Goal: Task Accomplishment & Management: Manage account settings

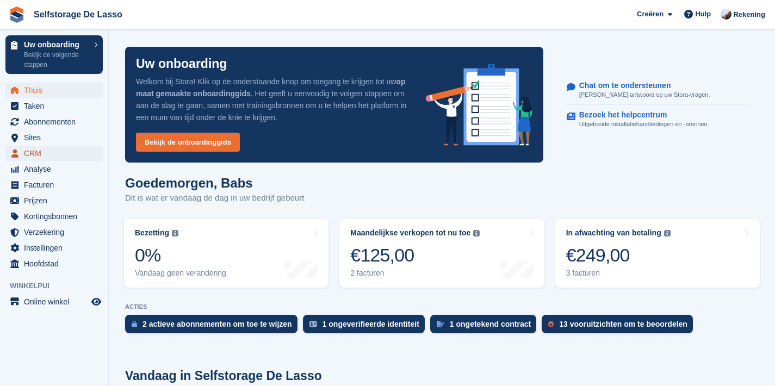
click at [32, 158] on span "CRM" at bounding box center [56, 153] width 65 height 15
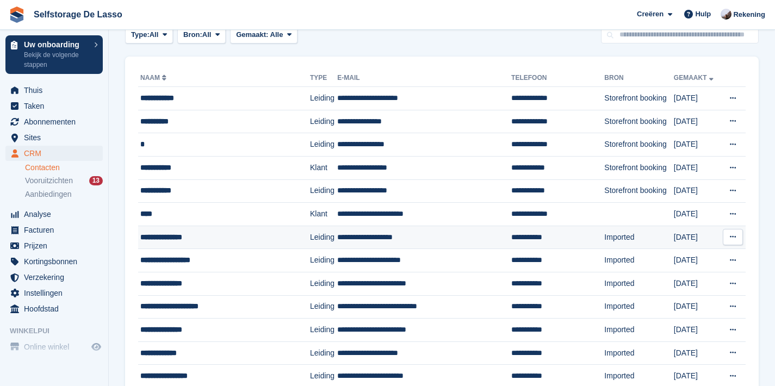
scroll to position [65, 0]
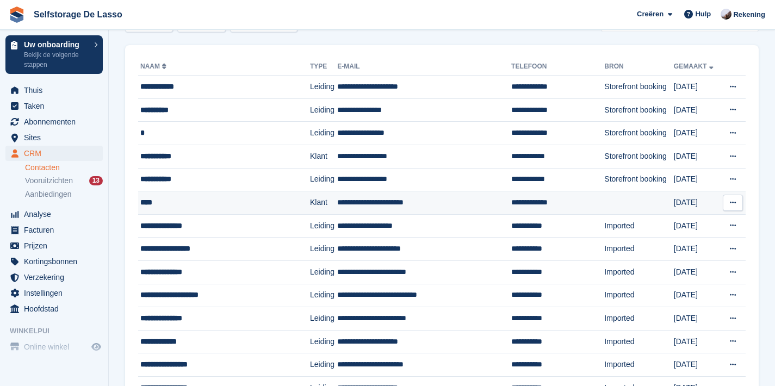
click at [732, 201] on icon at bounding box center [733, 202] width 6 height 7
click at [703, 228] on p "Contactpersoon bewerken" at bounding box center [691, 229] width 95 height 24
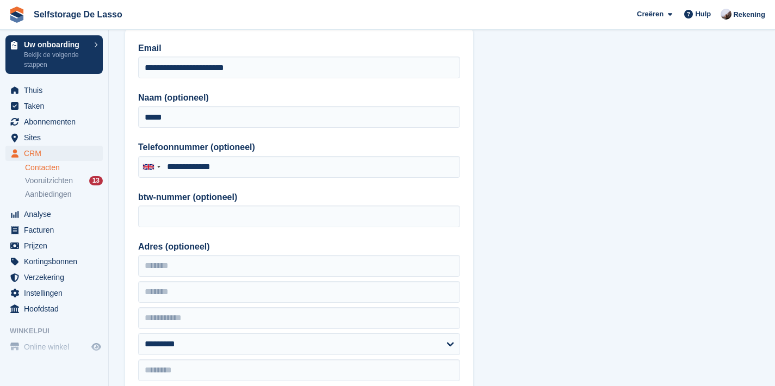
type input "**********"
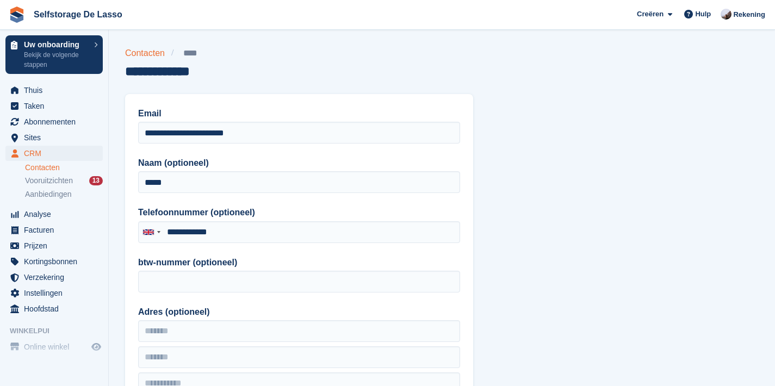
click at [154, 54] on link "Contacten" at bounding box center [148, 53] width 46 height 13
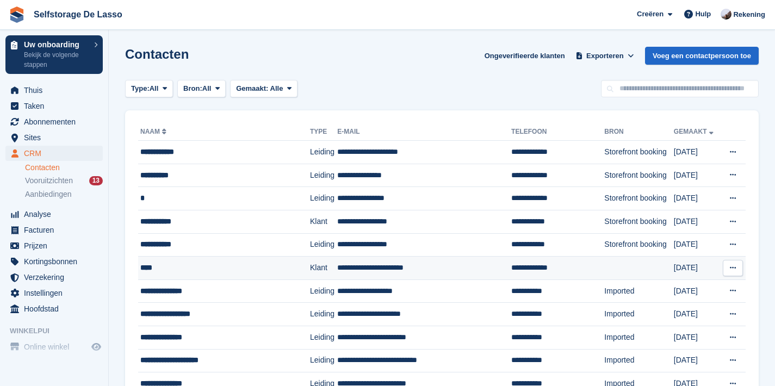
click at [144, 268] on div "****" at bounding box center [216, 267] width 152 height 11
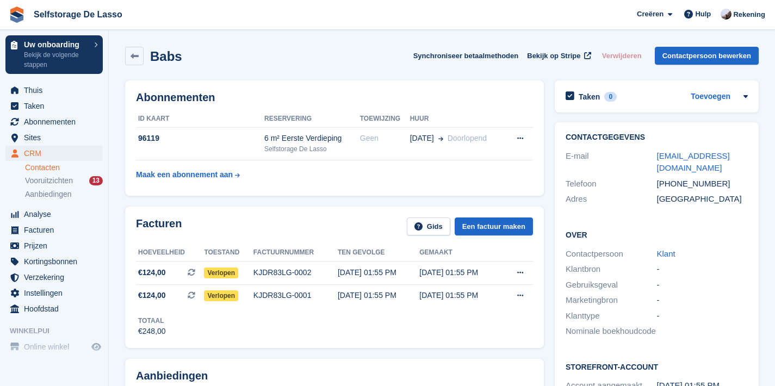
click at [45, 167] on link "Contacten" at bounding box center [64, 168] width 78 height 10
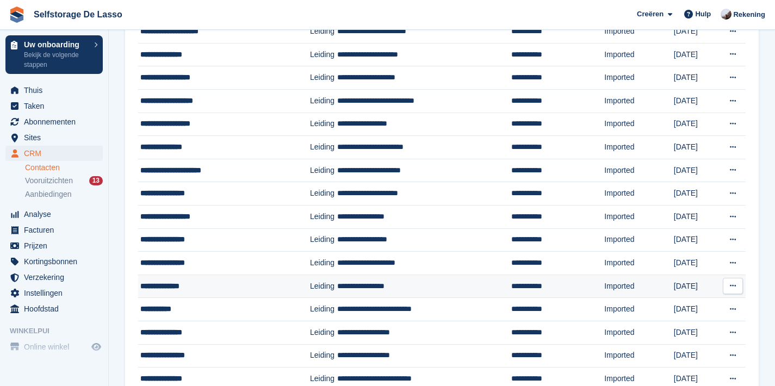
scroll to position [967, 0]
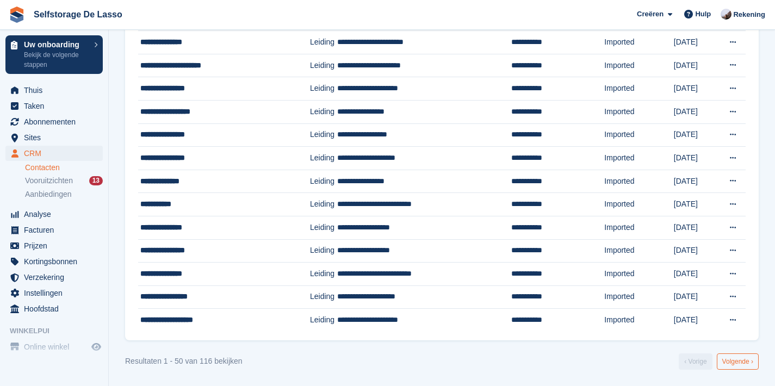
click at [740, 363] on link "Volgende ›" at bounding box center [738, 362] width 42 height 16
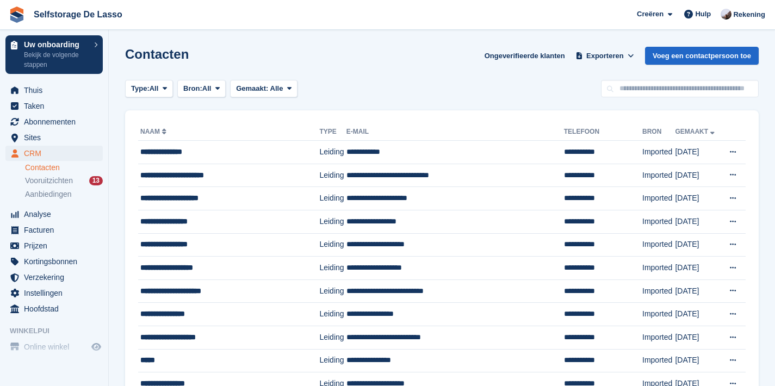
click at [32, 180] on span "Vooruitzichten" at bounding box center [49, 181] width 48 height 10
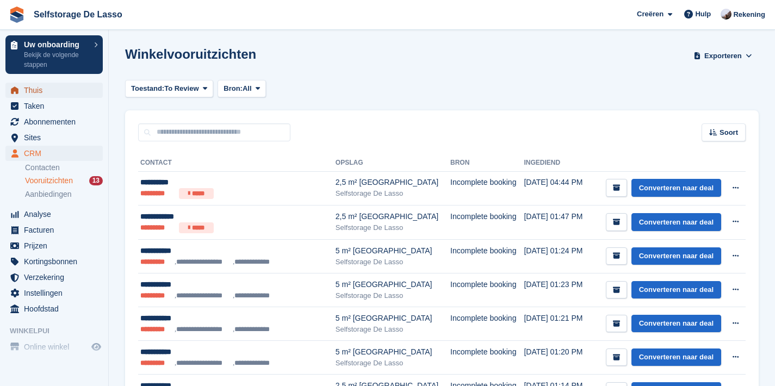
click at [61, 95] on span "Thuis" at bounding box center [56, 90] width 65 height 15
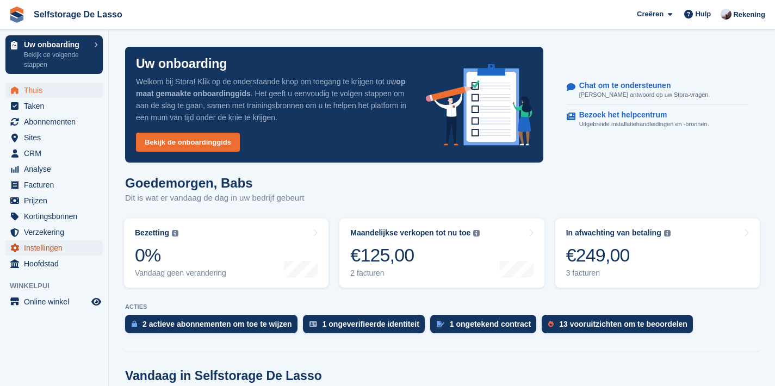
click at [48, 246] on span "Instellingen" at bounding box center [56, 247] width 65 height 15
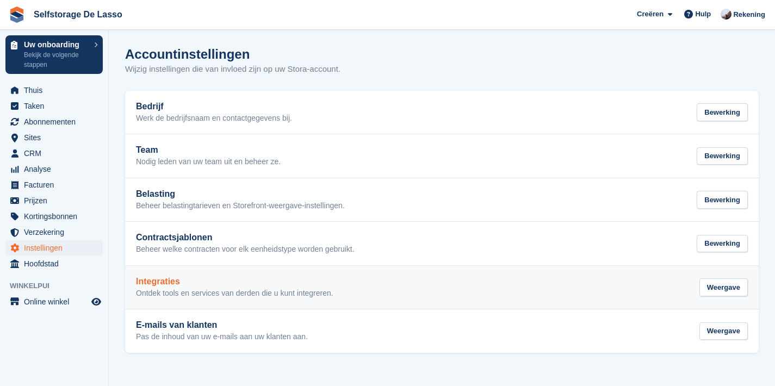
click at [359, 283] on div "Integraties Ontdek tools en services van derden die u kunt integreren. Weergave" at bounding box center [442, 288] width 612 height 22
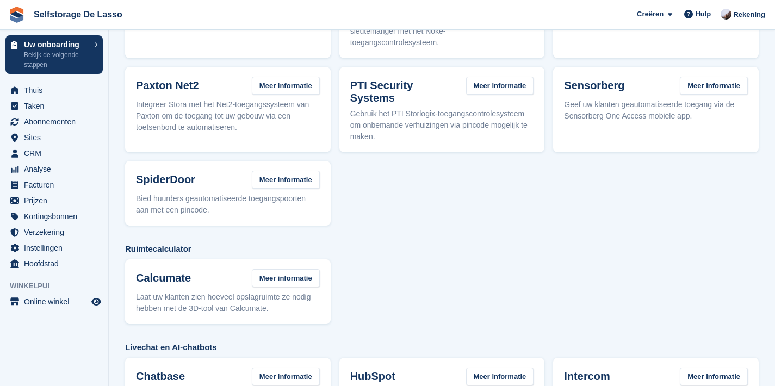
scroll to position [306, 0]
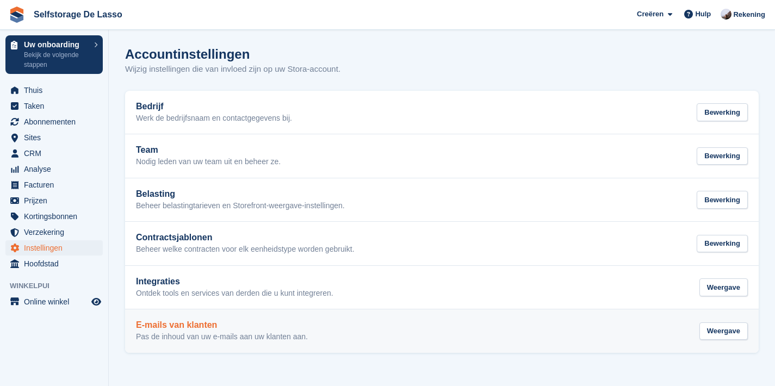
click at [367, 332] on div "E-mails van klanten Pas de inhoud van uw e-mails aan uw klanten aan. Weergave" at bounding box center [442, 331] width 612 height 22
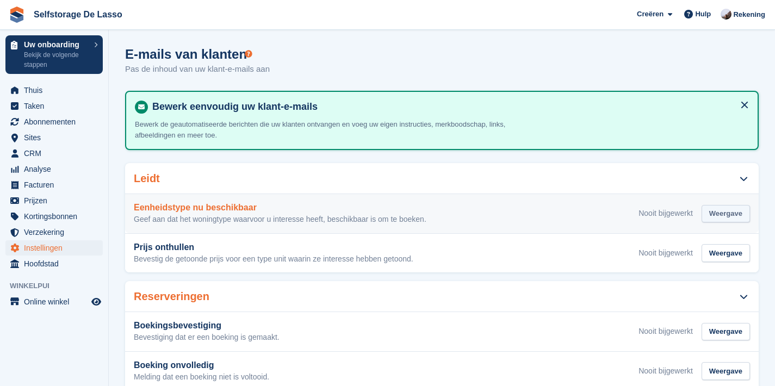
click at [740, 219] on div "Weergave" at bounding box center [726, 214] width 48 height 18
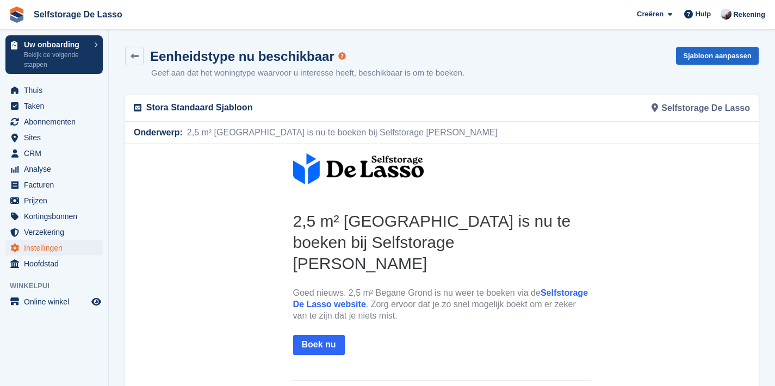
scroll to position [11, 0]
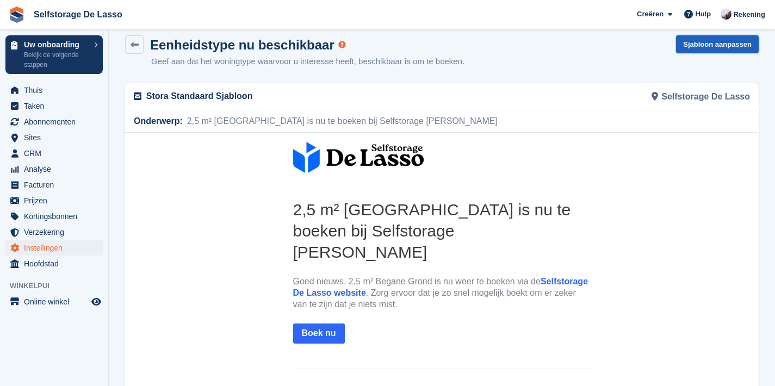
click at [699, 41] on link "Sjabloon aanpassen" at bounding box center [717, 44] width 83 height 18
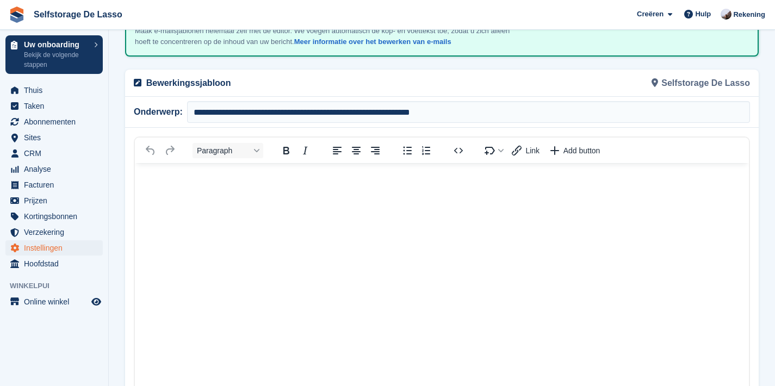
scroll to position [89, 0]
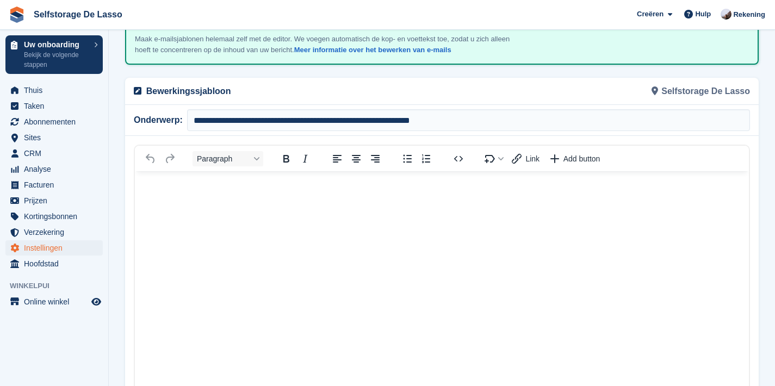
click at [356, 233] on html at bounding box center [442, 368] width 614 height 394
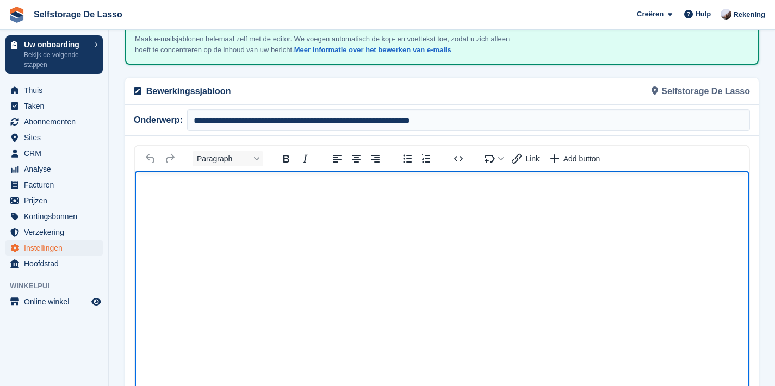
click at [363, 213] on html at bounding box center [442, 368] width 614 height 394
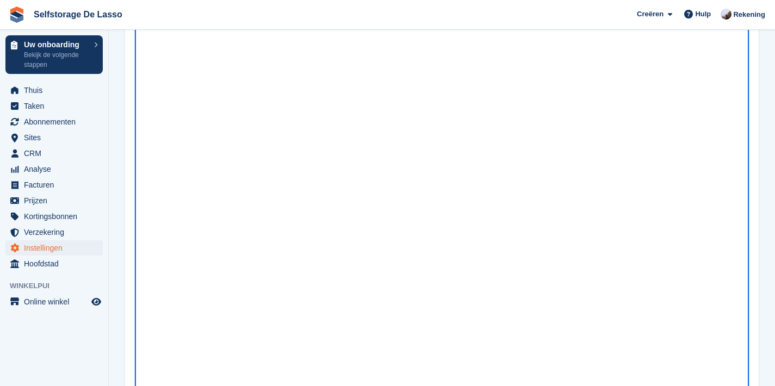
scroll to position [0, 0]
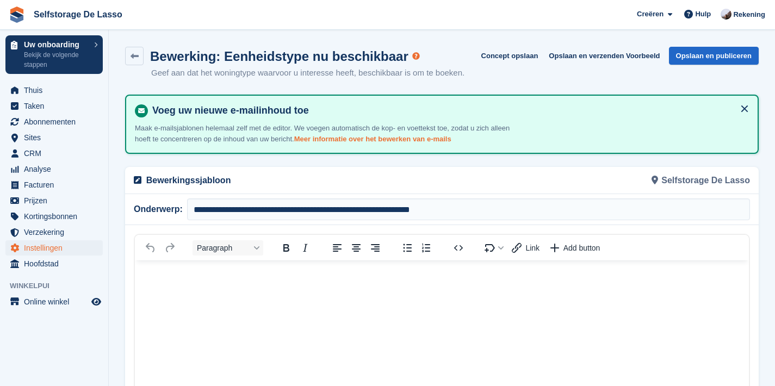
click at [368, 143] on link "Meer informatie over het bewerken van e-mails" at bounding box center [372, 139] width 157 height 8
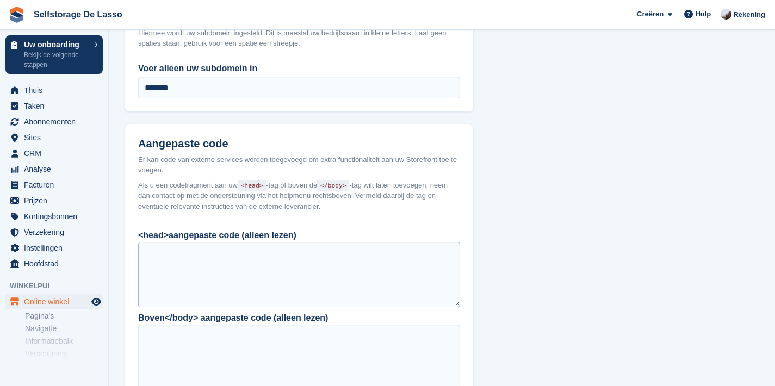
scroll to position [536, 0]
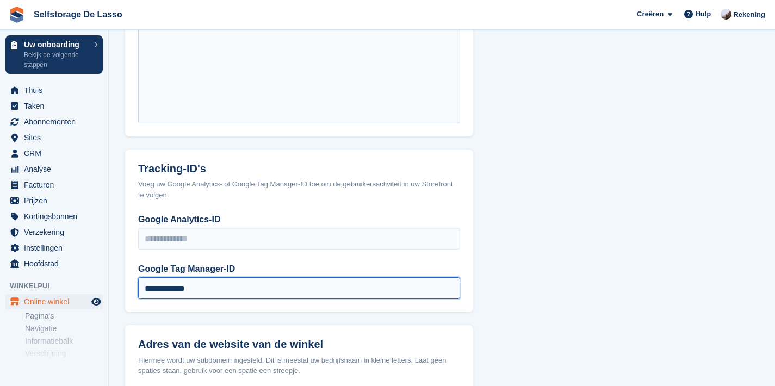
click at [230, 277] on input "**********" at bounding box center [299, 288] width 322 height 22
paste input "text"
type input "**********"
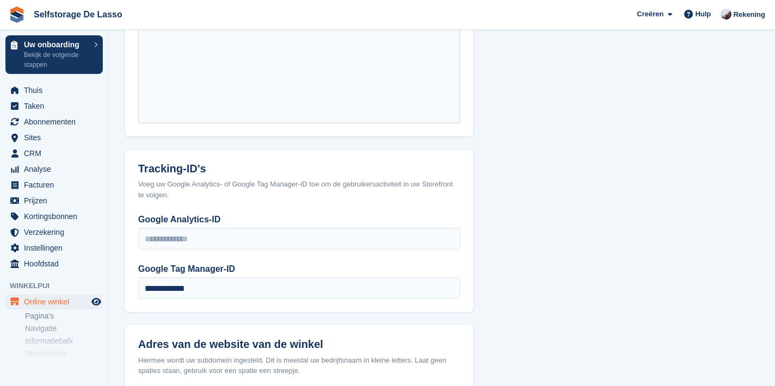
click at [541, 271] on section "Configuratie Verbind uw domein Stel uw websitedomein of subdomein in voor uw St…" at bounding box center [442, 129] width 666 height 1331
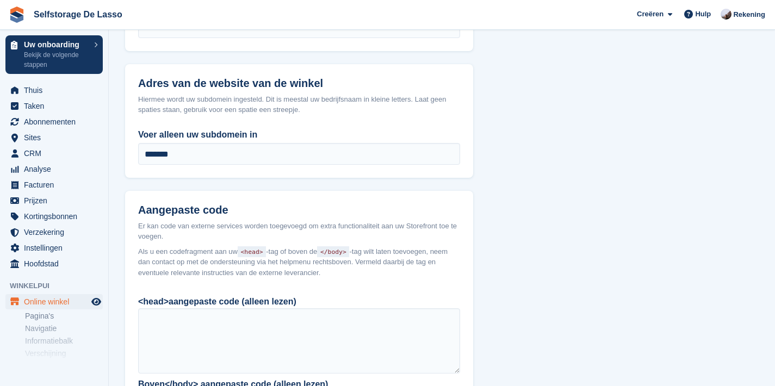
scroll to position [932, 0]
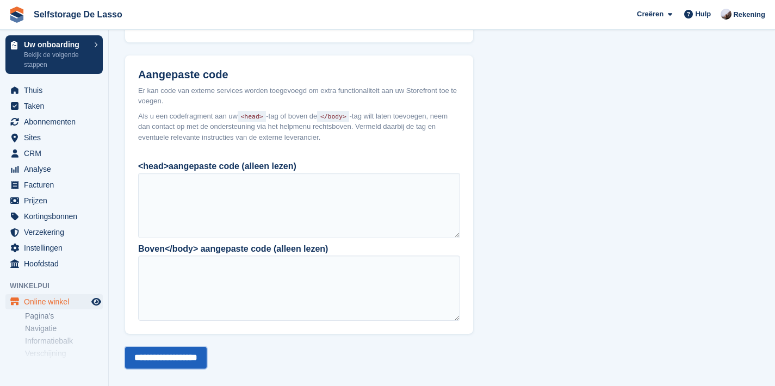
click at [177, 347] on input "**********" at bounding box center [166, 358] width 82 height 22
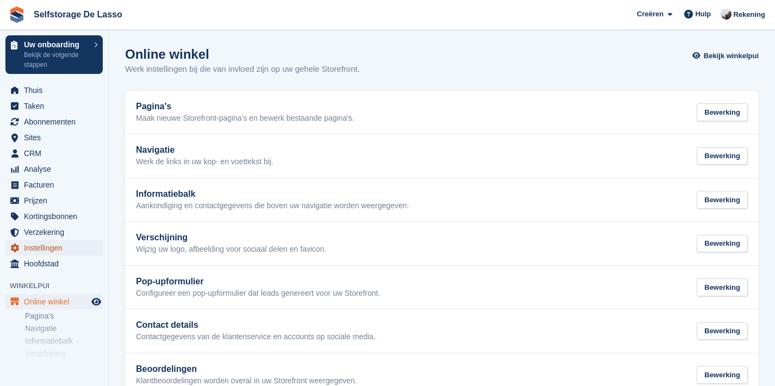
click at [42, 247] on span "Instellingen" at bounding box center [56, 247] width 65 height 15
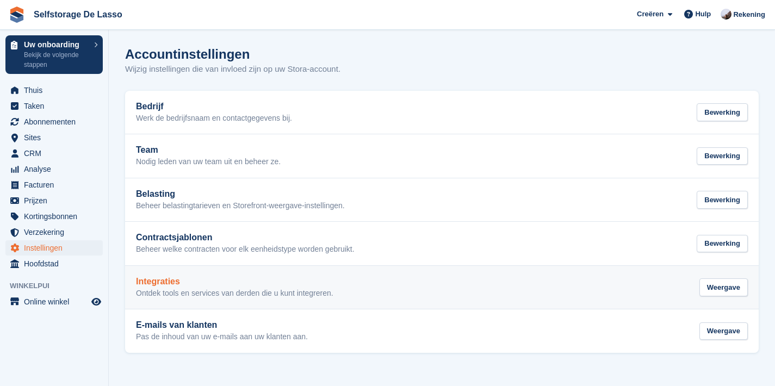
click at [215, 289] on p "Ontdek tools en services van derden die u kunt integreren." at bounding box center [234, 294] width 197 height 10
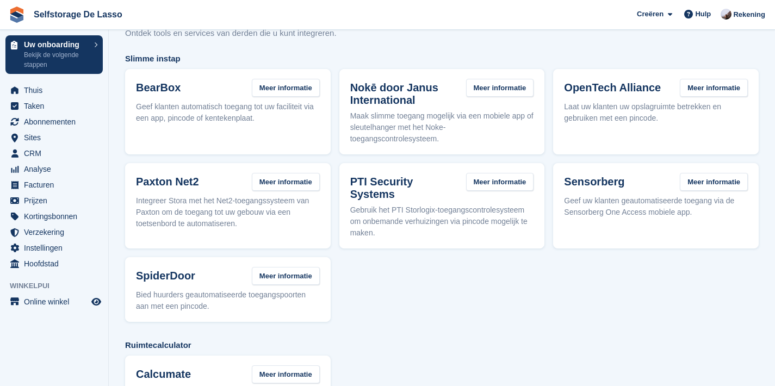
scroll to position [92, 0]
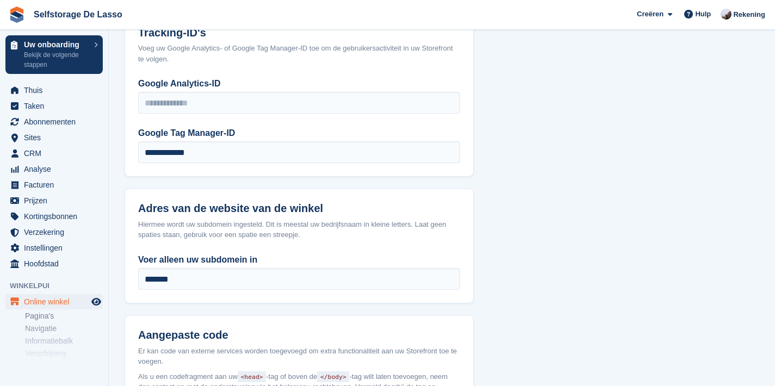
scroll to position [932, 0]
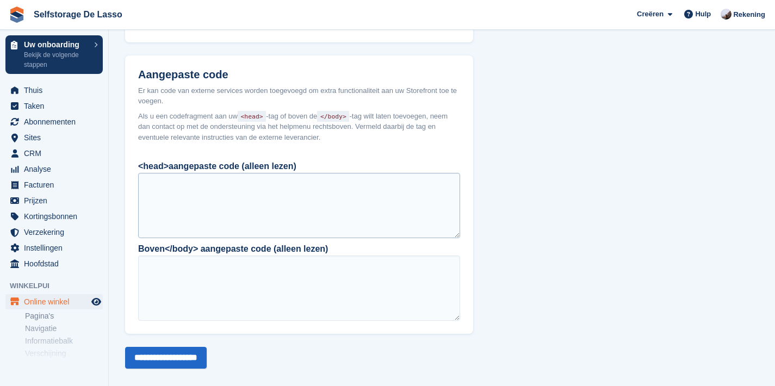
click at [220, 201] on div at bounding box center [299, 205] width 322 height 65
click at [169, 178] on div at bounding box center [299, 205] width 322 height 65
click at [160, 176] on div at bounding box center [299, 205] width 322 height 65
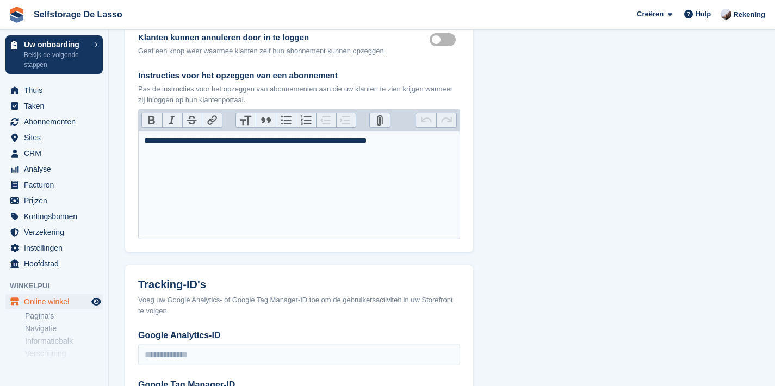
scroll to position [422, 0]
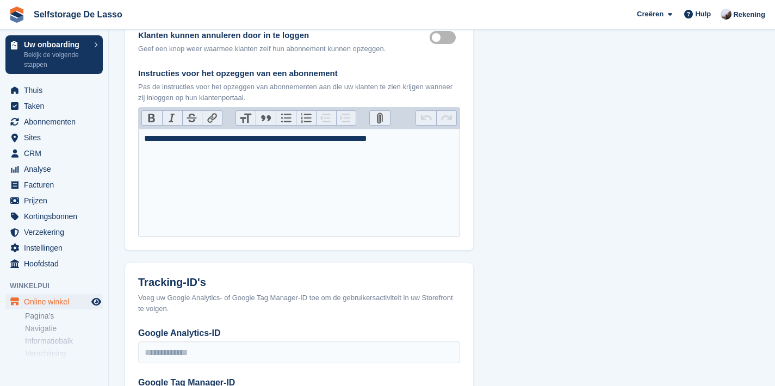
click at [211, 166] on trix-editor "**********" at bounding box center [299, 182] width 322 height 109
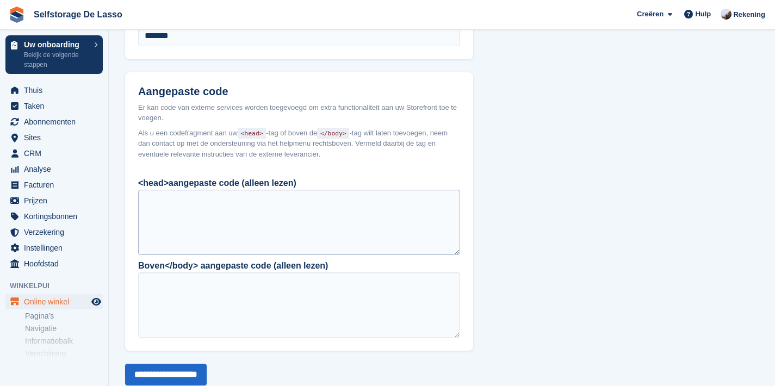
scroll to position [918, 0]
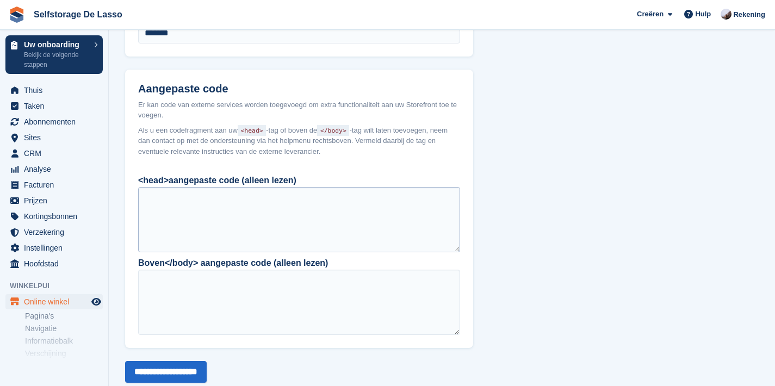
drag, startPoint x: 167, startPoint y: 180, endPoint x: 162, endPoint y: 190, distance: 10.9
click at [166, 187] on div at bounding box center [299, 219] width 322 height 65
click at [157, 198] on div at bounding box center [299, 219] width 322 height 65
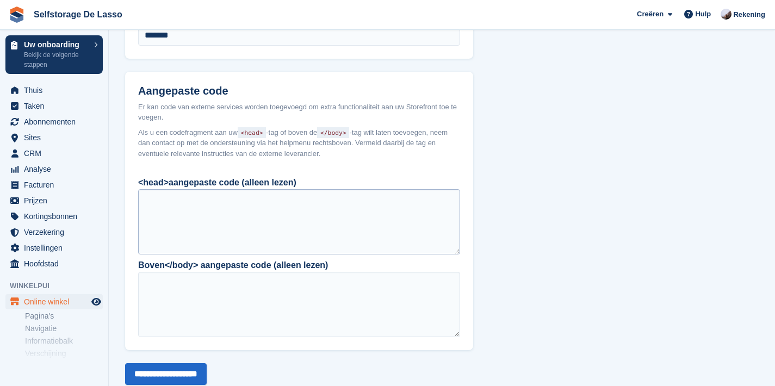
click at [193, 203] on div at bounding box center [299, 221] width 322 height 65
click at [193, 202] on div at bounding box center [299, 221] width 322 height 65
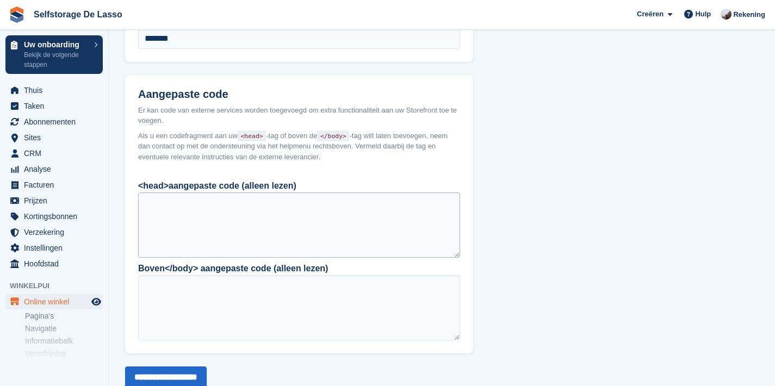
scroll to position [906, 0]
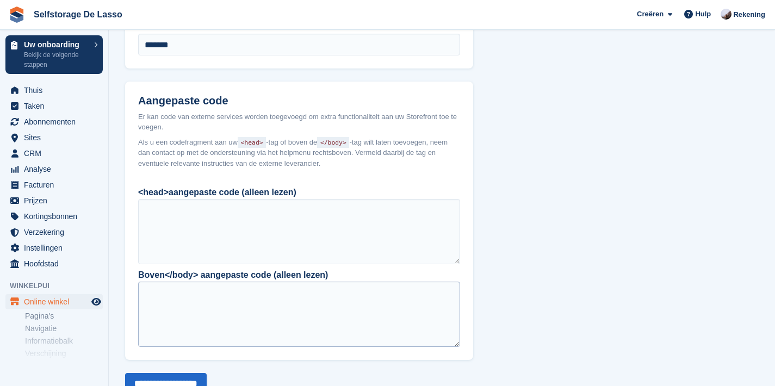
click at [203, 302] on div at bounding box center [299, 314] width 322 height 65
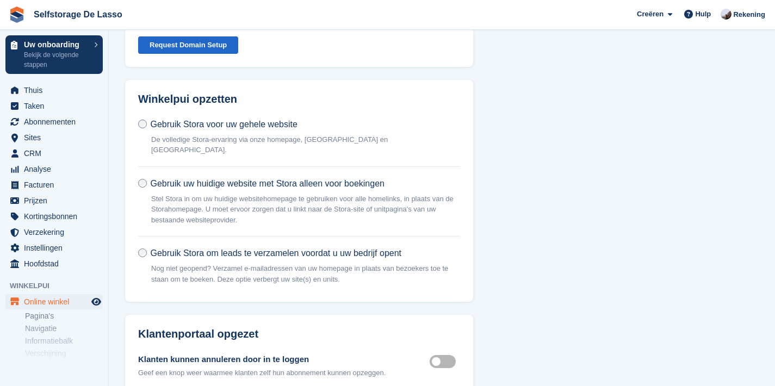
scroll to position [75, 0]
